Goal: Navigation & Orientation: Find specific page/section

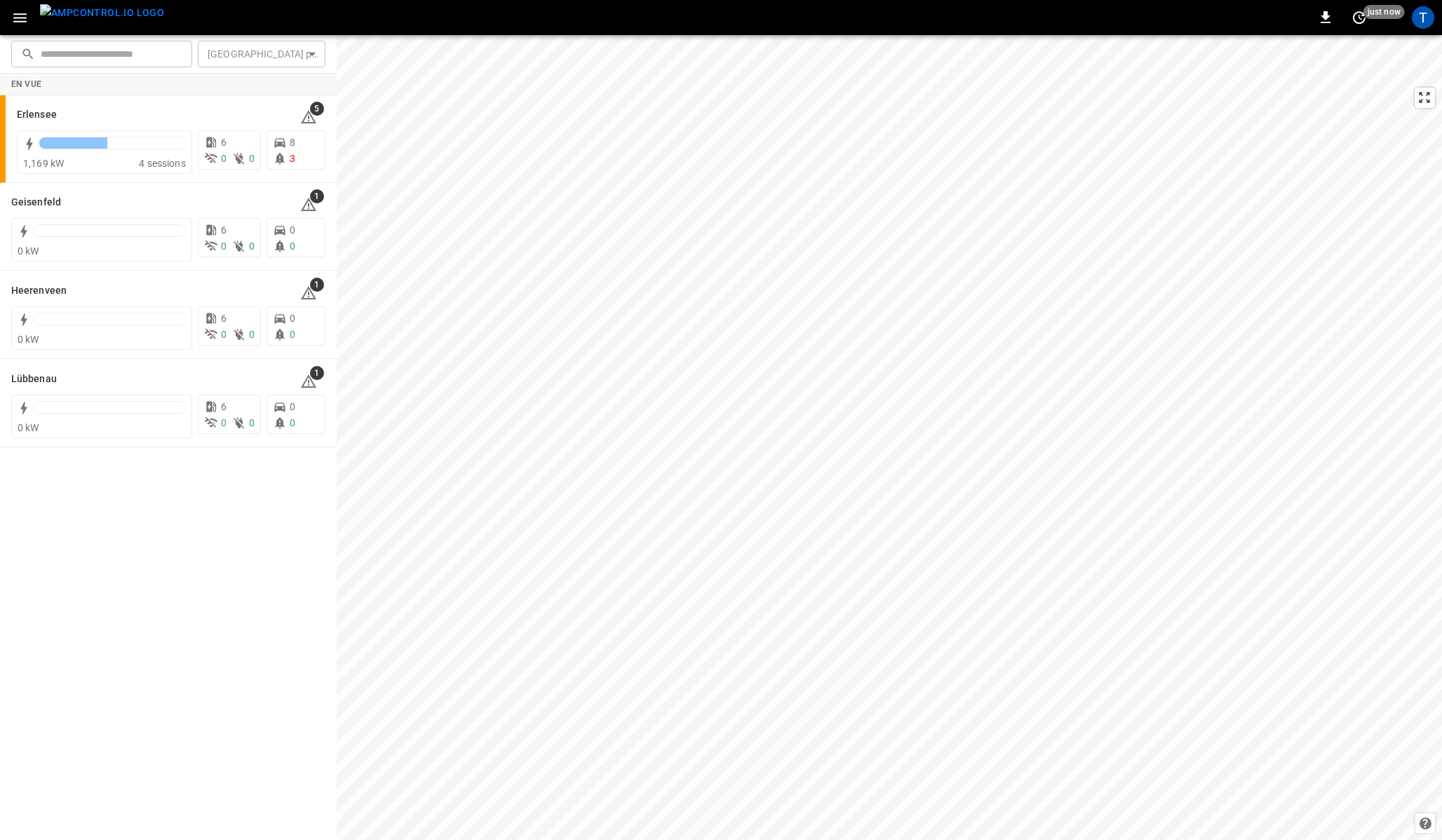
click at [23, 23] on icon "button" at bounding box center [20, 18] width 17 height 17
